Goal: Information Seeking & Learning: Learn about a topic

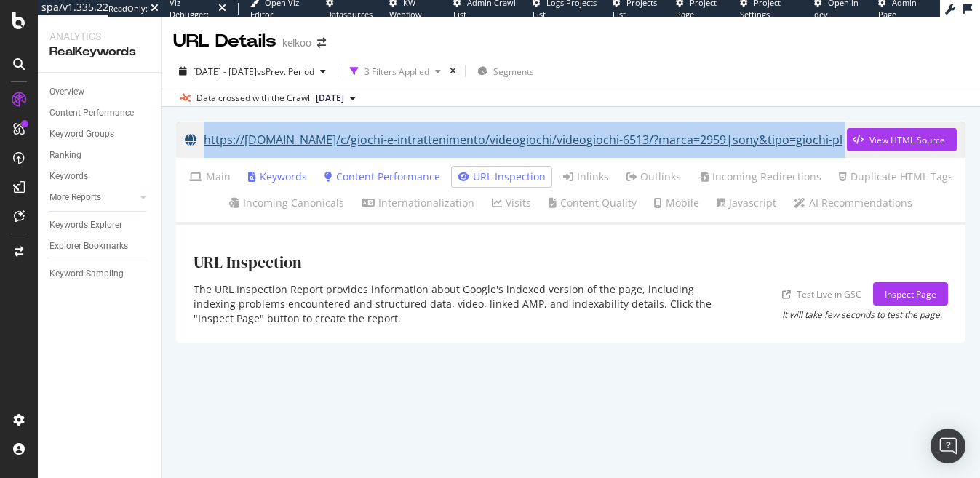
click at [405, 141] on link "https://[DOMAIN_NAME]/c/giochi-e-intrattenimento/videogiochi/videogiochi-6513/?…" at bounding box center [516, 139] width 662 height 36
click at [340, 138] on link "https://www.kelkoo.it/c/giochi-e-intrattenimento/videogiochi/videogiochi-6513/?…" at bounding box center [516, 139] width 662 height 36
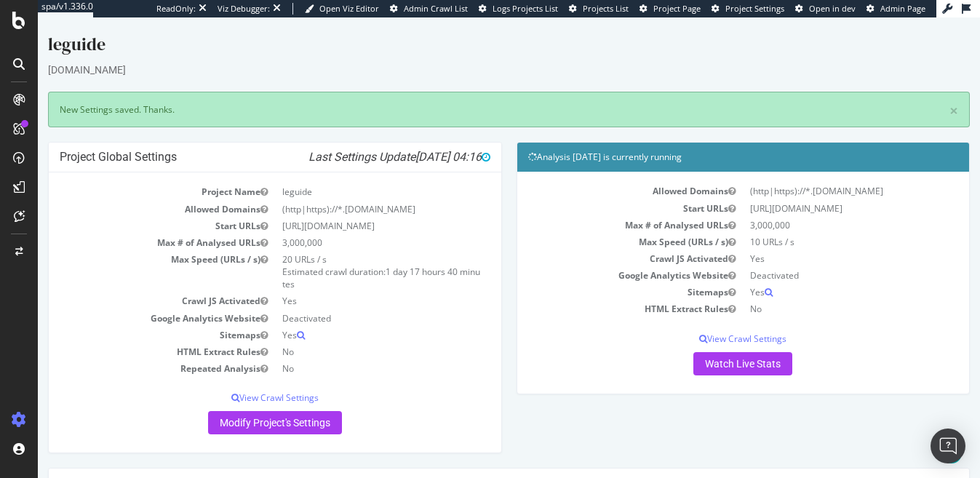
scroll to position [362, 0]
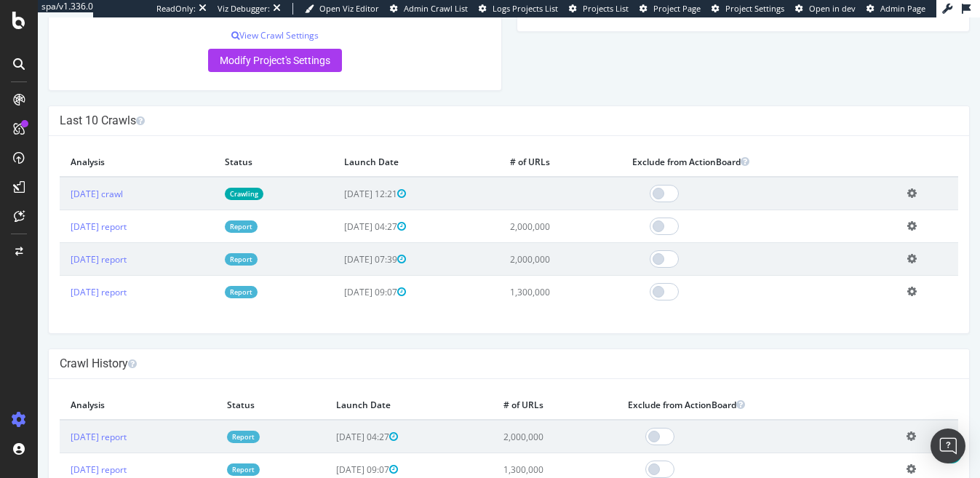
click at [281, 202] on td "Crawling" at bounding box center [273, 193] width 119 height 33
click at [263, 195] on link "Crawling" at bounding box center [244, 194] width 39 height 12
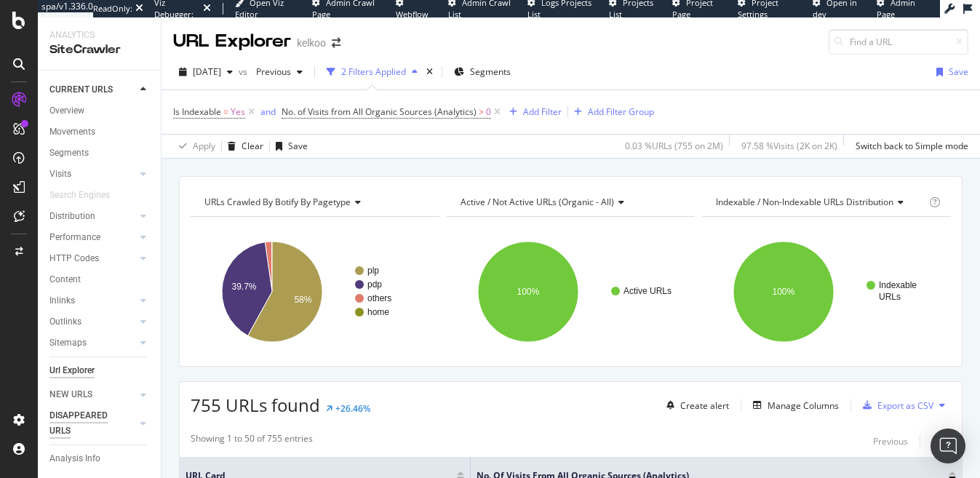
scroll to position [350, 0]
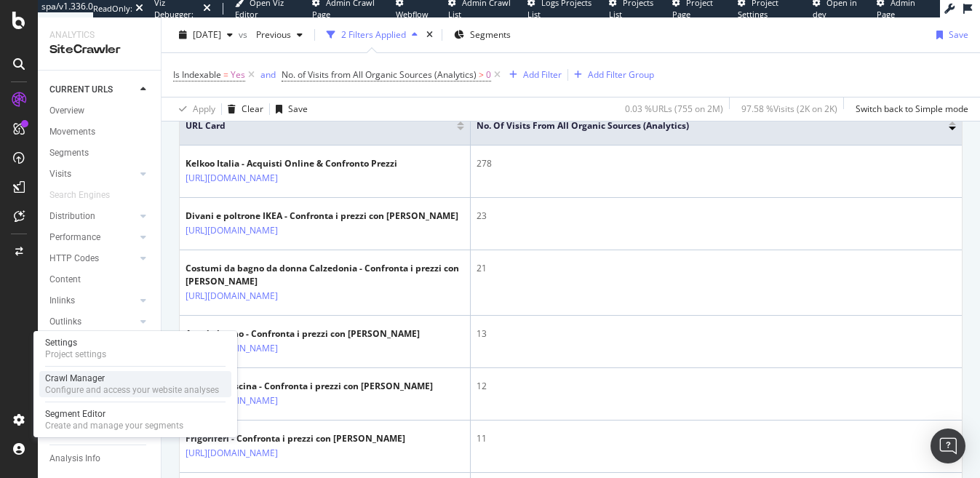
click at [67, 381] on div "Crawl Manager" at bounding box center [132, 378] width 174 height 12
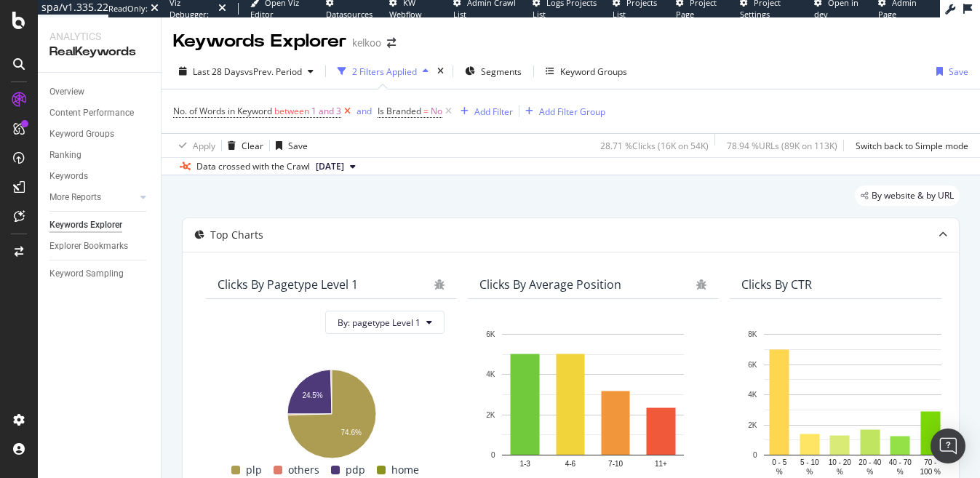
click at [348, 108] on icon at bounding box center [347, 111] width 12 height 15
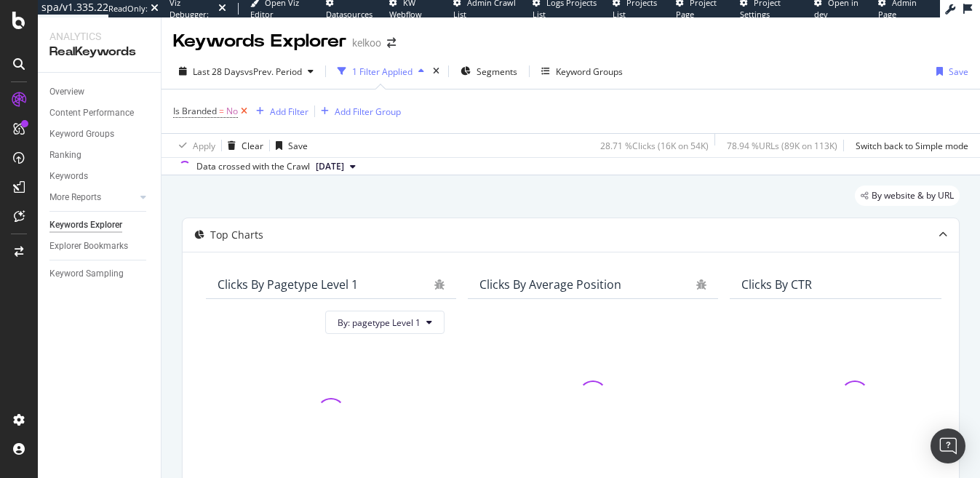
click at [239, 112] on icon at bounding box center [244, 111] width 12 height 15
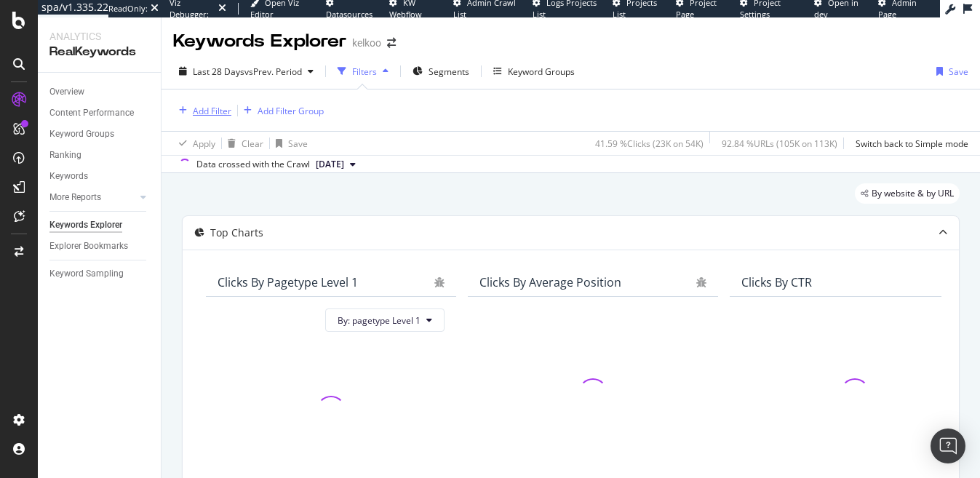
click at [212, 111] on div "Add Filter" at bounding box center [212, 111] width 39 height 12
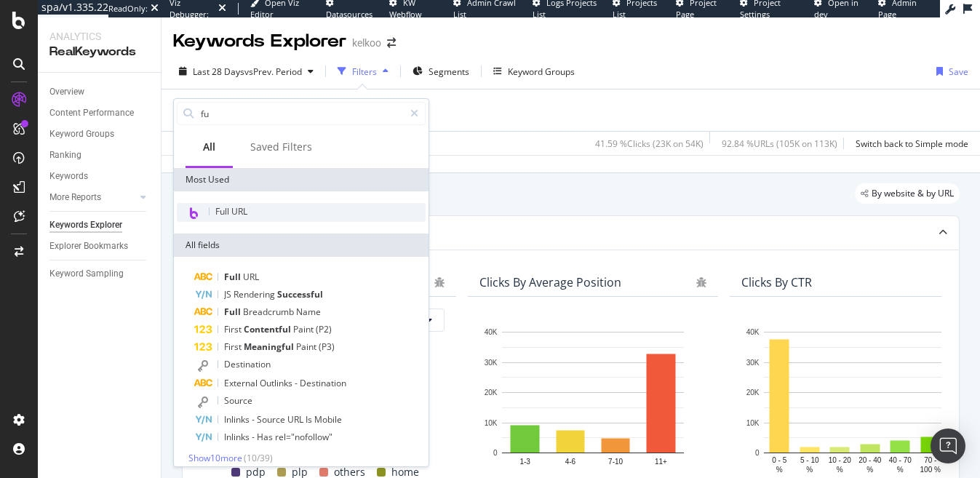
type input "fu"
click at [300, 207] on div "Full URL" at bounding box center [301, 212] width 249 height 19
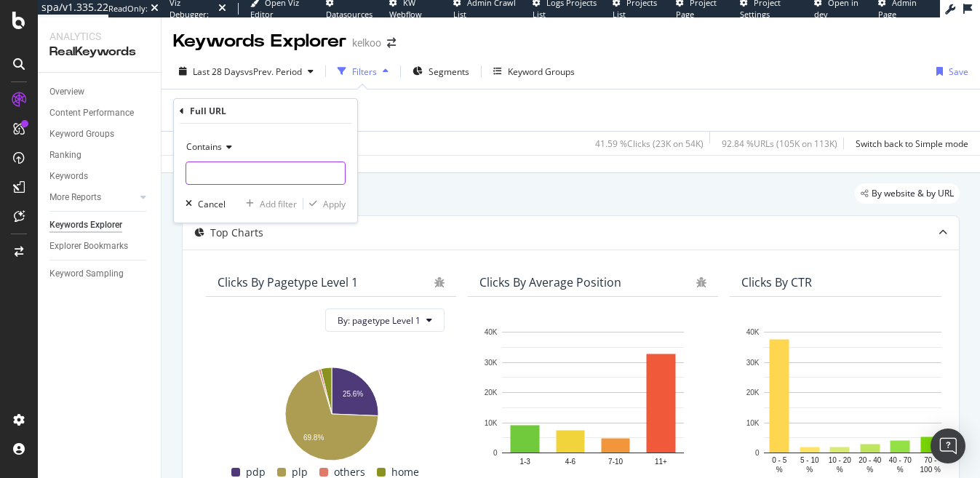
click at [268, 168] on input "text" at bounding box center [265, 172] width 159 height 23
type input "gtin"
click at [332, 204] on div "Apply" at bounding box center [334, 204] width 23 height 12
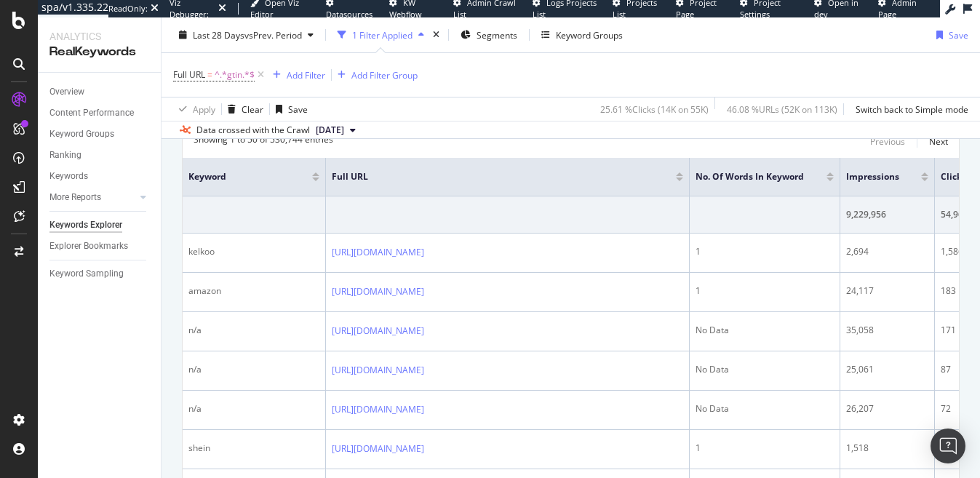
scroll to position [492, 0]
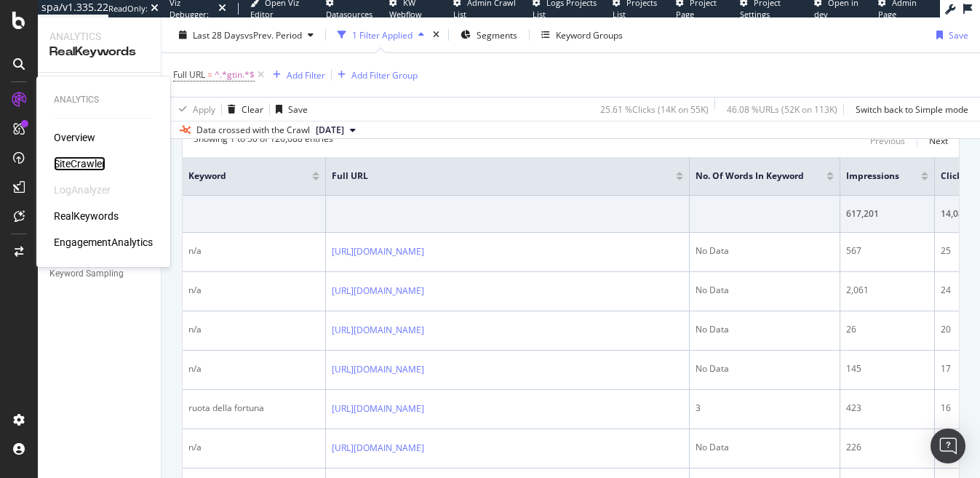
click at [81, 159] on div "SiteCrawler" at bounding box center [80, 163] width 52 height 15
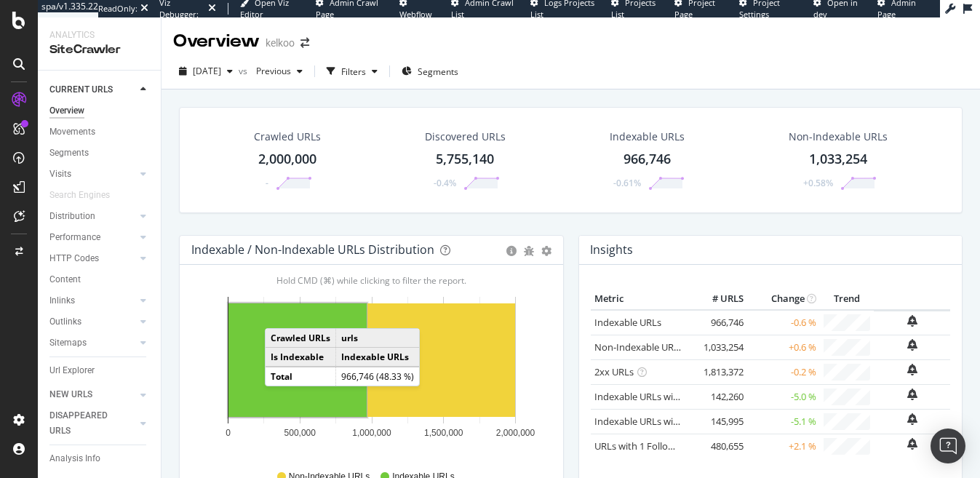
click at [279, 313] on rect "A chart." at bounding box center [297, 359] width 138 height 113
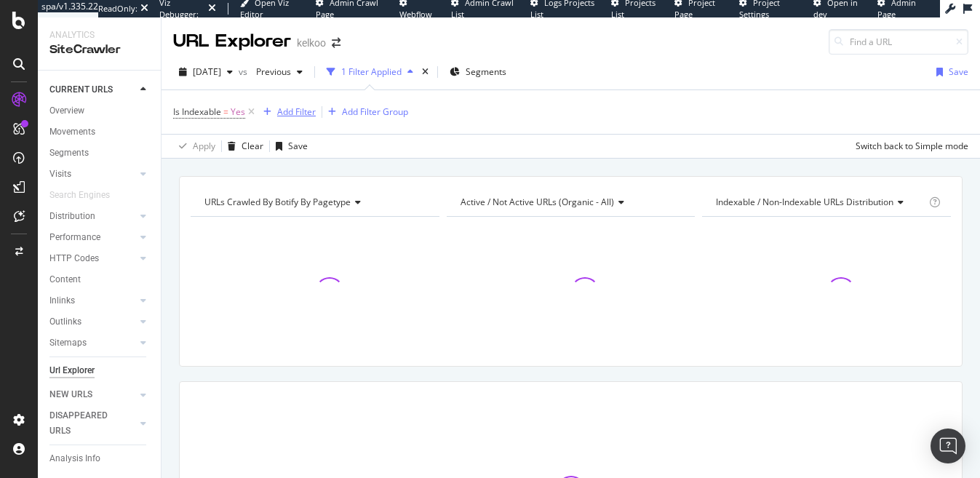
click at [274, 111] on div "button" at bounding box center [267, 112] width 20 height 9
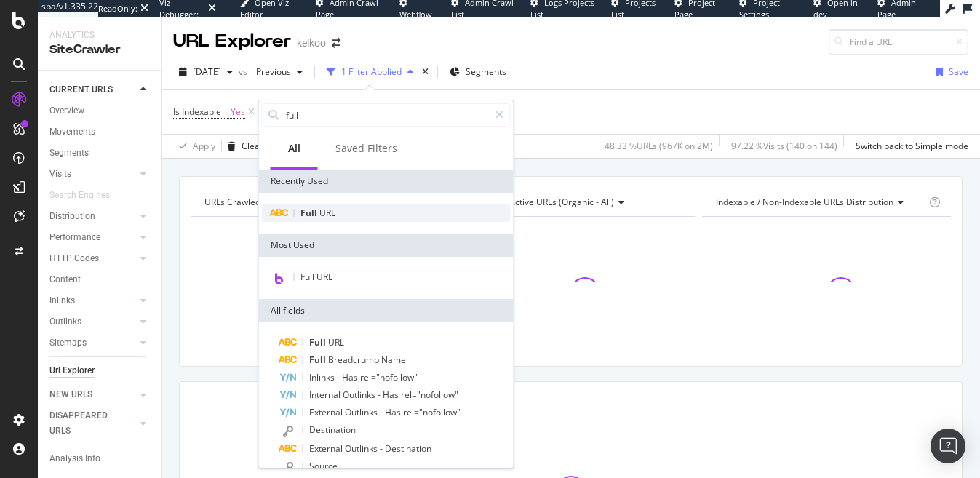
type input "full"
click at [308, 212] on span "Full" at bounding box center [309, 213] width 19 height 12
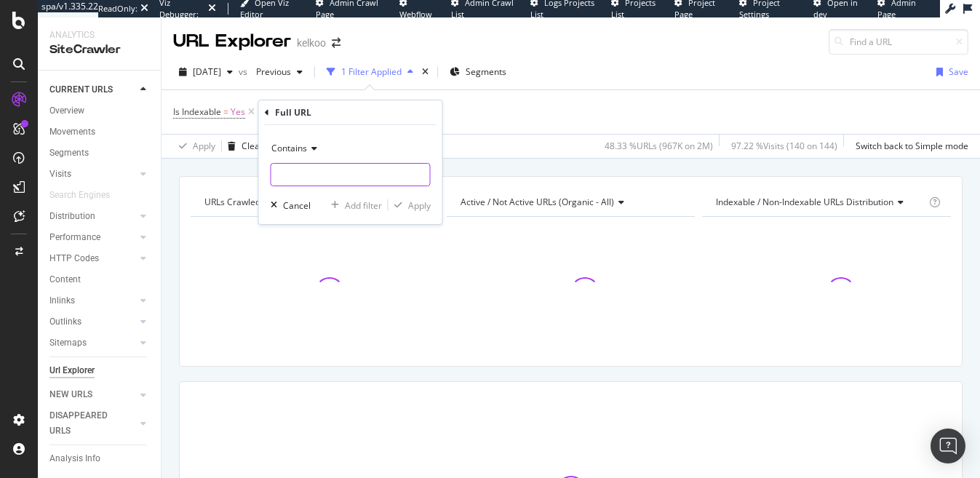
click at [312, 164] on input "text" at bounding box center [350, 174] width 159 height 23
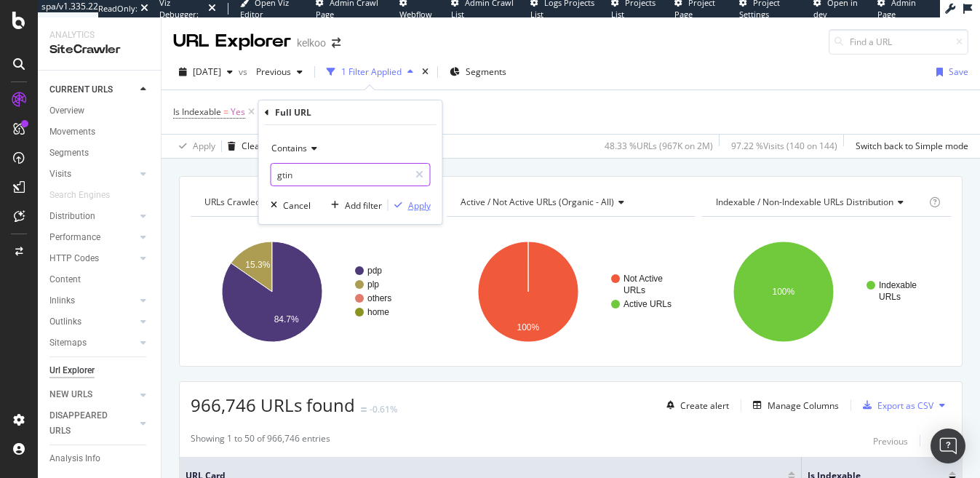
type input "gtin"
click at [403, 203] on div "button" at bounding box center [398, 205] width 20 height 9
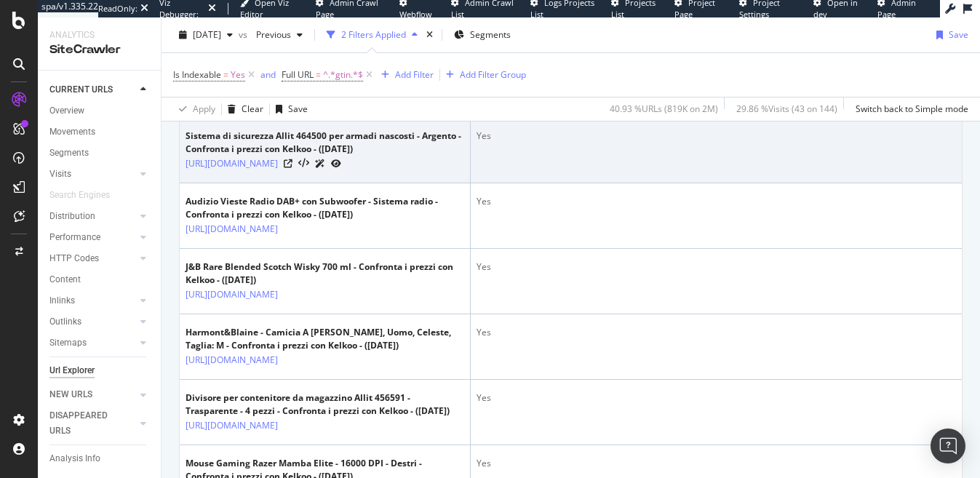
scroll to position [461, 0]
